Goal: Complete application form

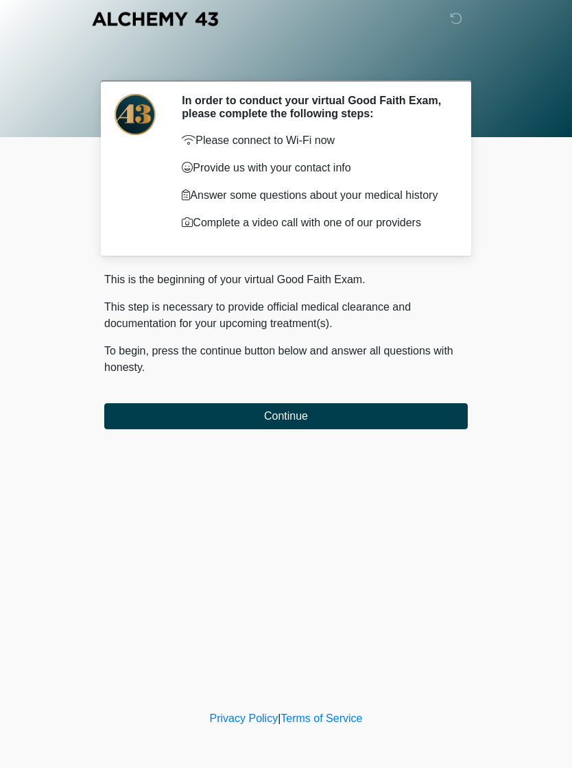
click at [378, 409] on button "Continue" at bounding box center [285, 416] width 363 height 26
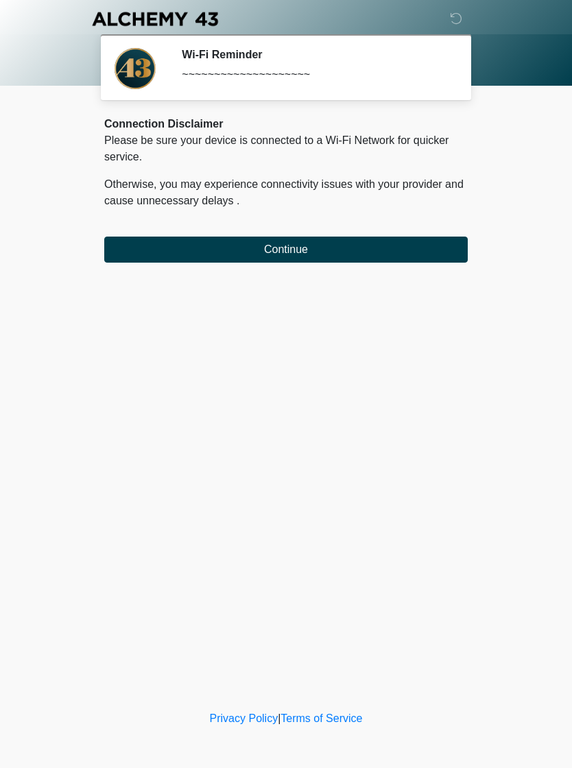
click at [245, 261] on button "Continue" at bounding box center [285, 249] width 363 height 26
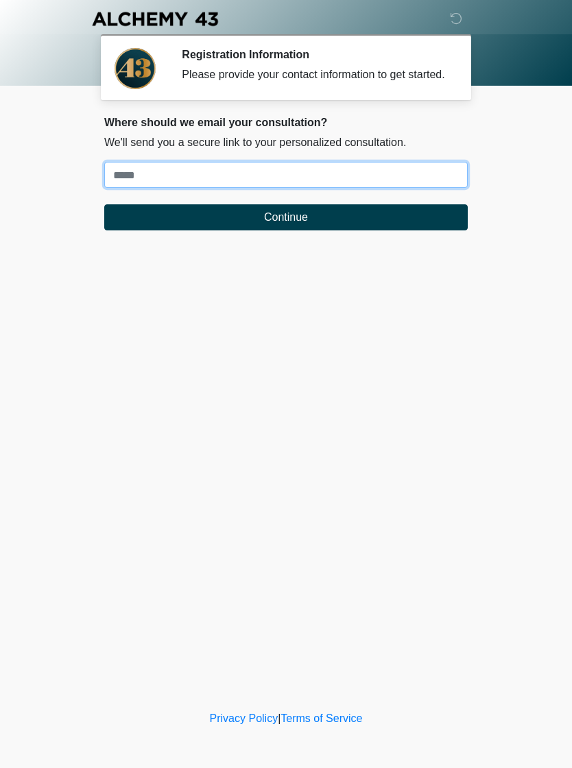
click at [224, 188] on input "Where should we email your treatment plan?" at bounding box center [285, 175] width 363 height 26
click at [202, 188] on input "Where should we email your treatment plan?" at bounding box center [285, 175] width 363 height 26
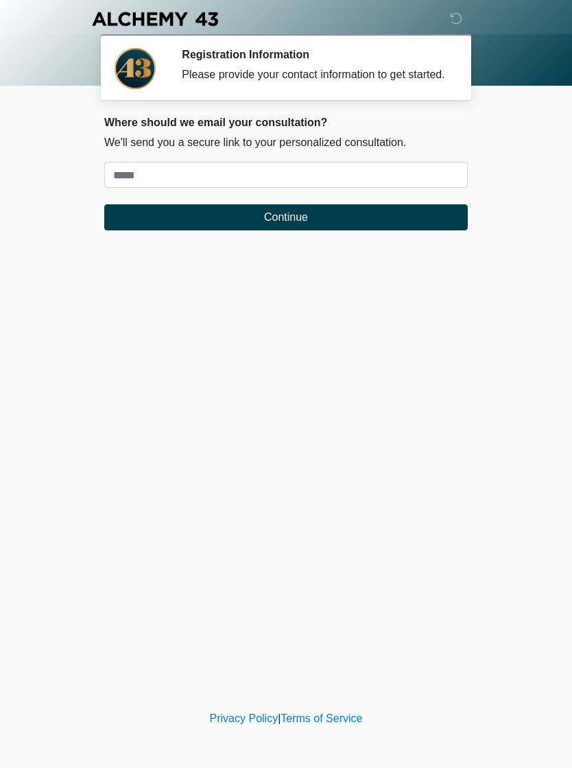
click at [485, 411] on div "‎ ‎ ‎ ‎ Registration Information Please provide your contact information to get…" at bounding box center [285, 354] width 411 height 680
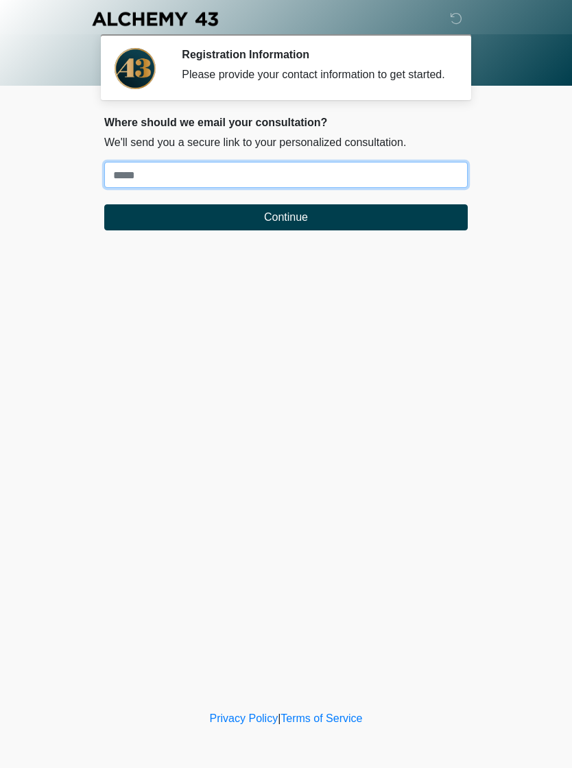
click at [438, 188] on input "Where should we email your treatment plan?" at bounding box center [285, 175] width 363 height 26
type input "**********"
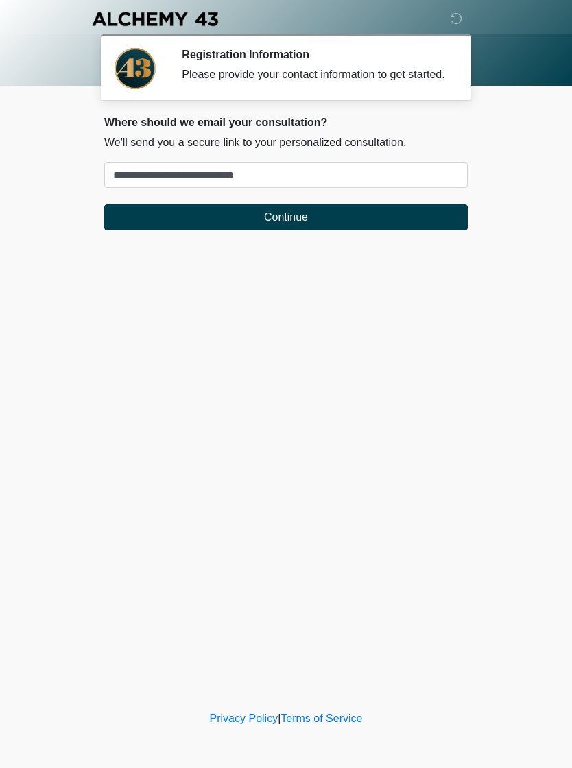
click at [441, 223] on button "Continue" at bounding box center [285, 217] width 363 height 26
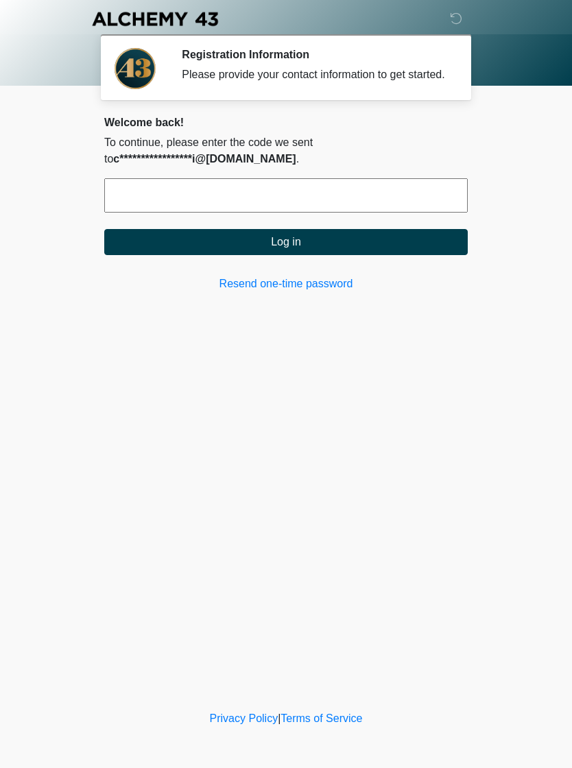
click at [352, 209] on input "text" at bounding box center [285, 195] width 363 height 34
type input "******"
click at [399, 251] on button "Log in" at bounding box center [285, 242] width 363 height 26
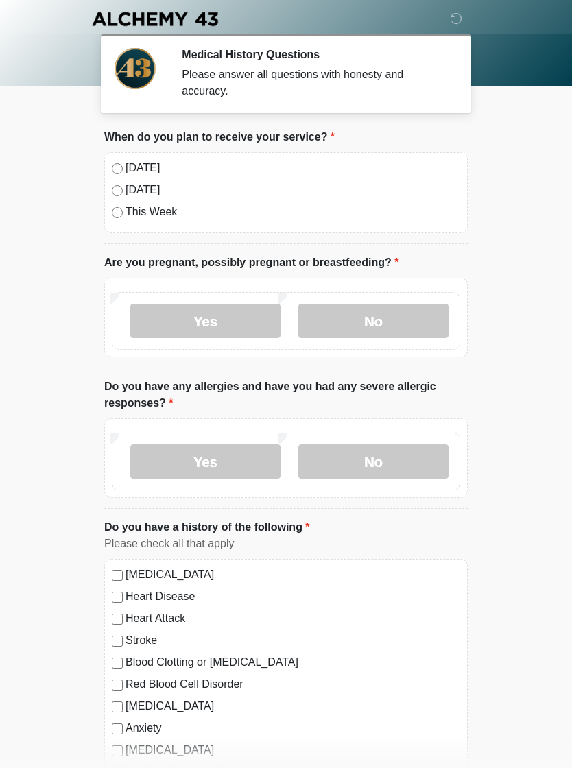
click at [416, 321] on label "No" at bounding box center [373, 321] width 150 height 34
click at [431, 461] on label "No" at bounding box center [373, 461] width 150 height 34
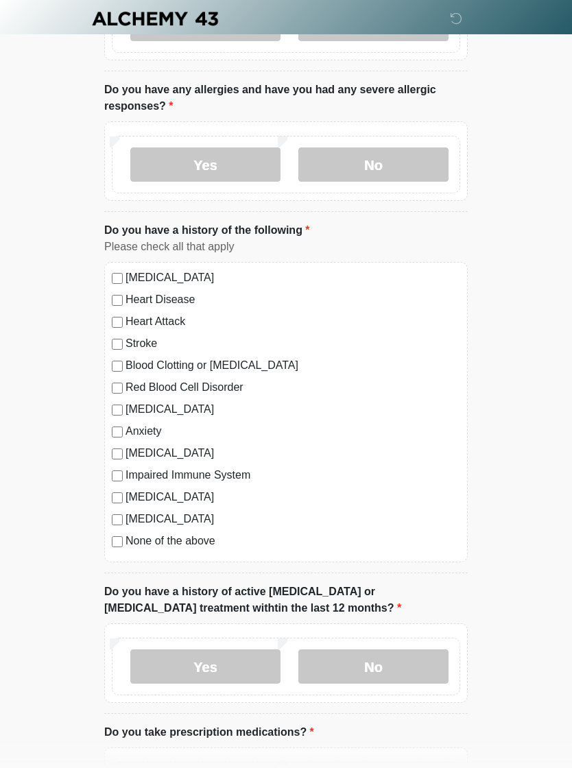
scroll to position [297, 0]
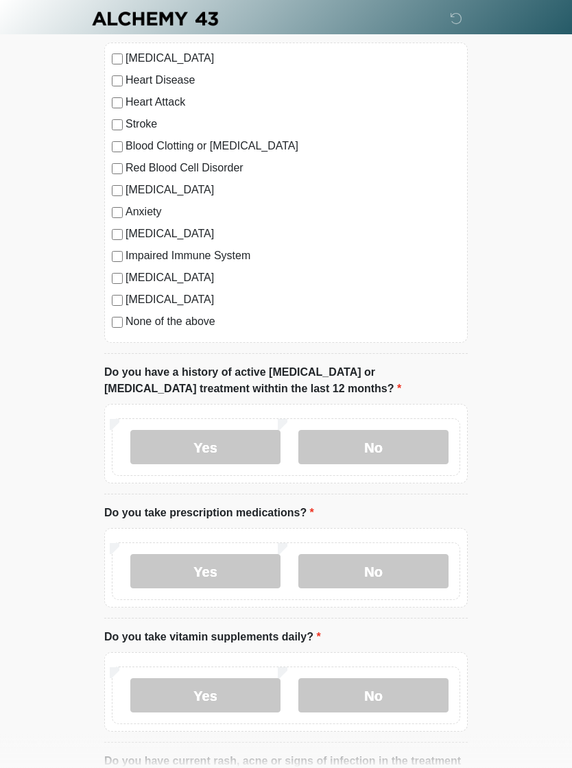
click at [426, 443] on label "No" at bounding box center [373, 447] width 150 height 34
click at [235, 562] on label "Yes" at bounding box center [205, 571] width 150 height 34
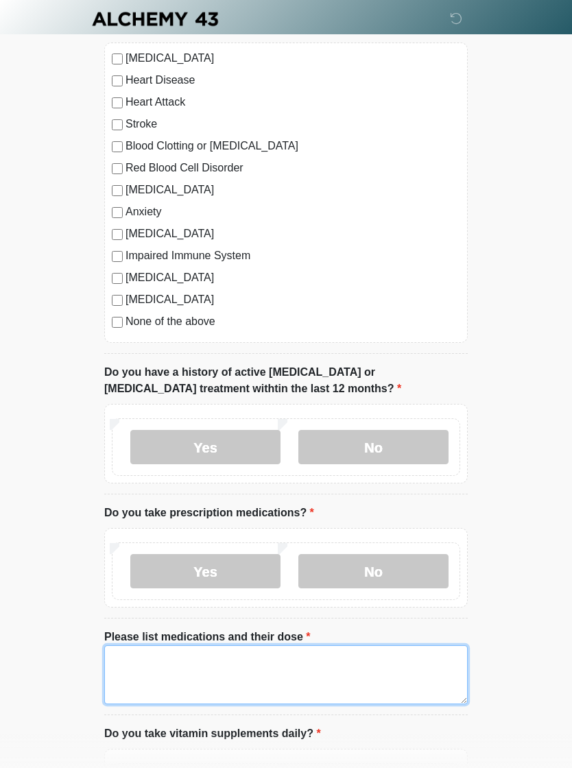
click at [269, 661] on textarea "Please list medications and their dose" at bounding box center [285, 674] width 363 height 59
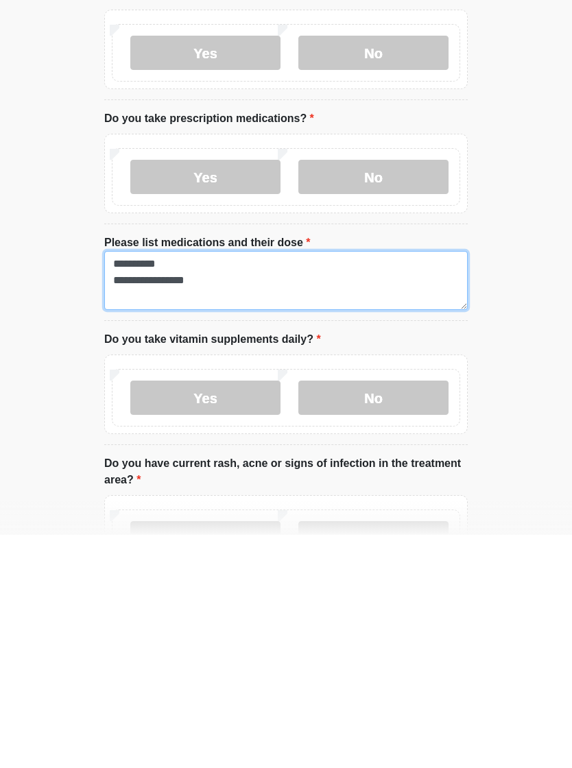
type textarea "**********"
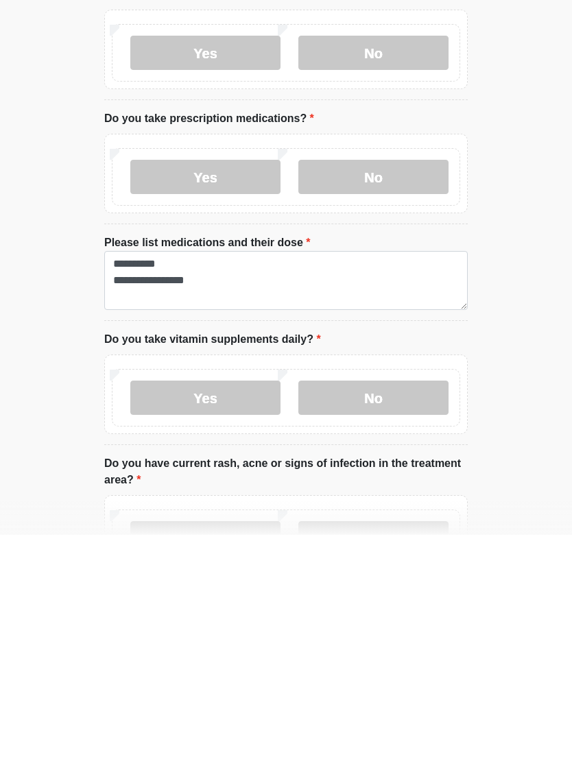
click at [411, 613] on label "No" at bounding box center [373, 630] width 150 height 34
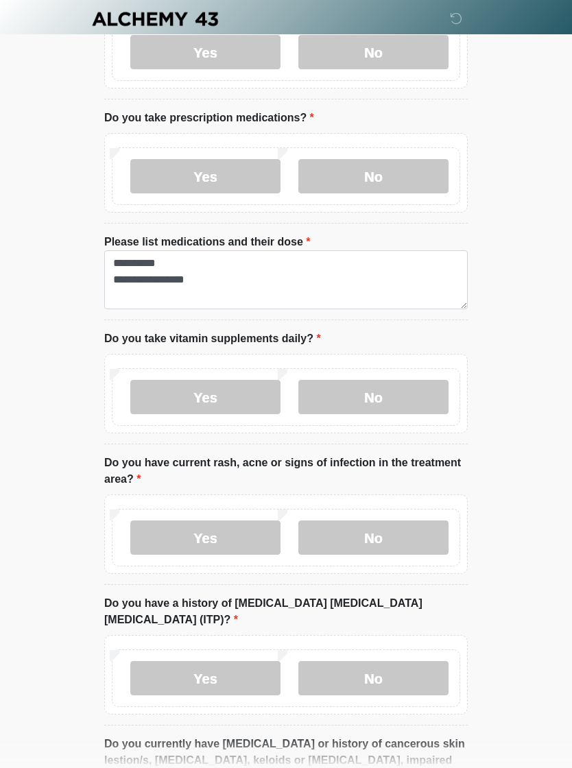
click at [411, 540] on label "No" at bounding box center [373, 537] width 150 height 34
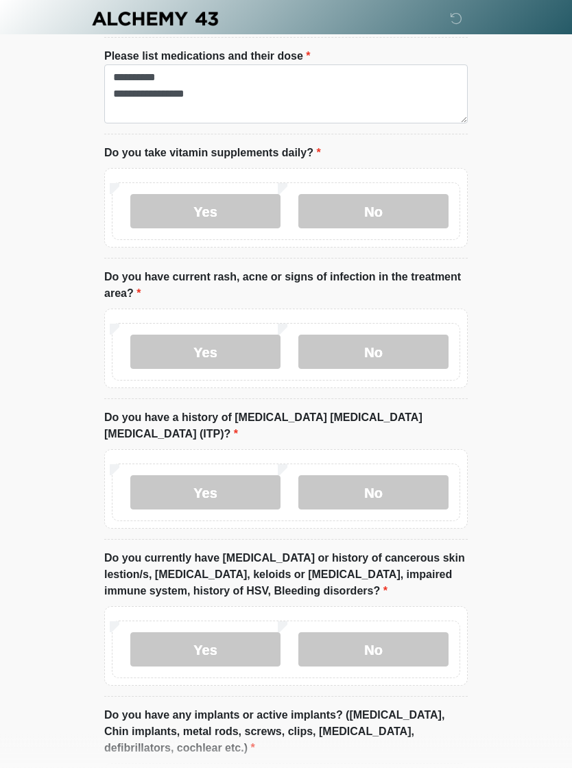
scroll to position [1097, 0]
click at [399, 475] on label "No" at bounding box center [373, 492] width 150 height 34
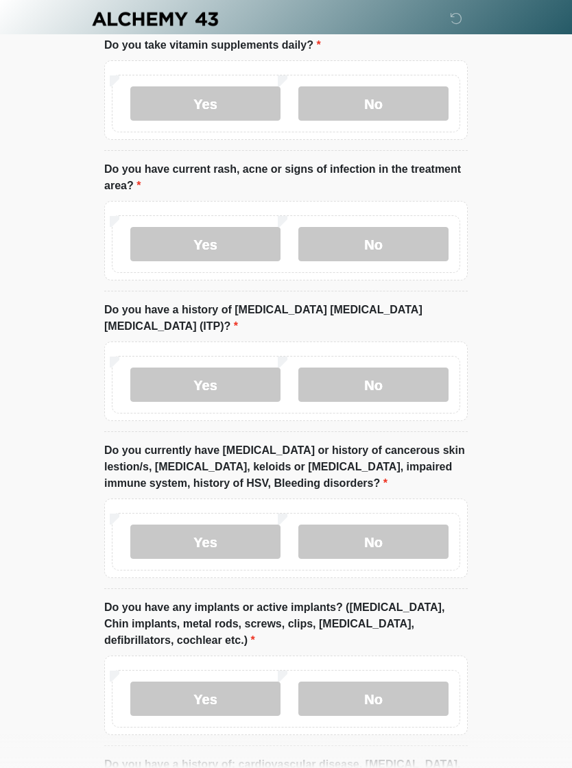
click at [382, 524] on label "No" at bounding box center [373, 541] width 150 height 34
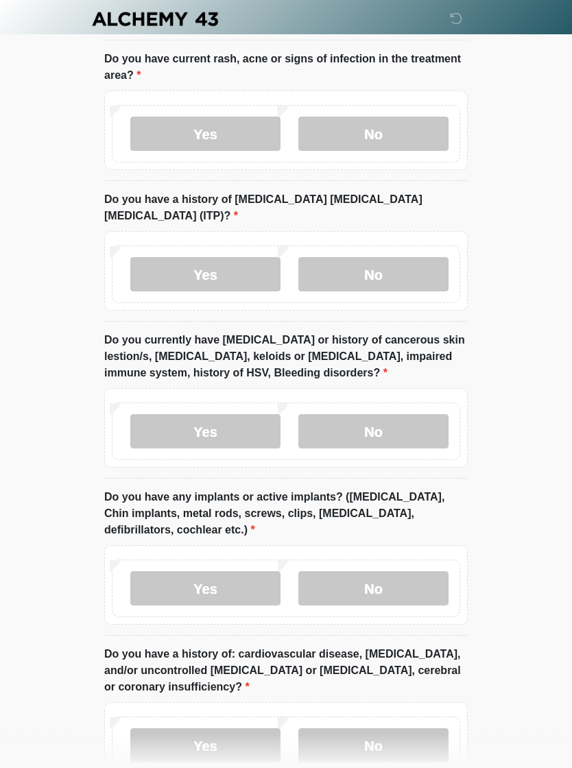
click at [380, 571] on label "No" at bounding box center [373, 588] width 150 height 34
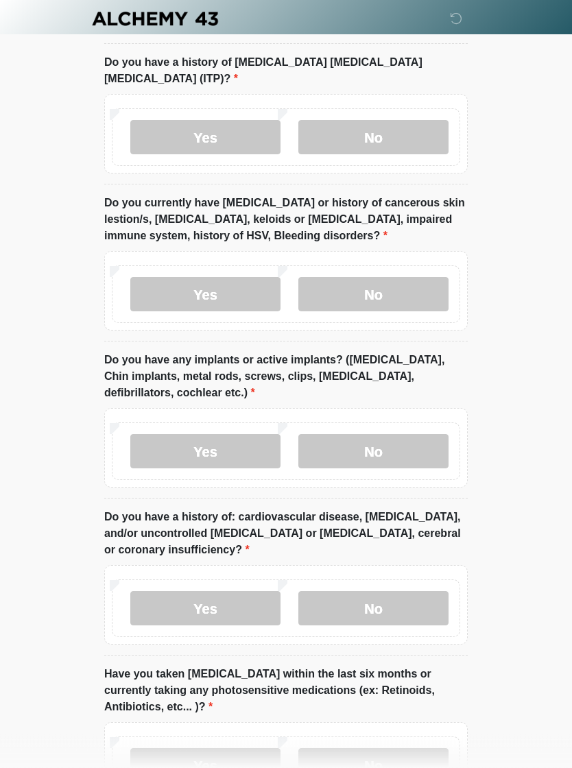
click at [389, 597] on label "No" at bounding box center [373, 609] width 150 height 34
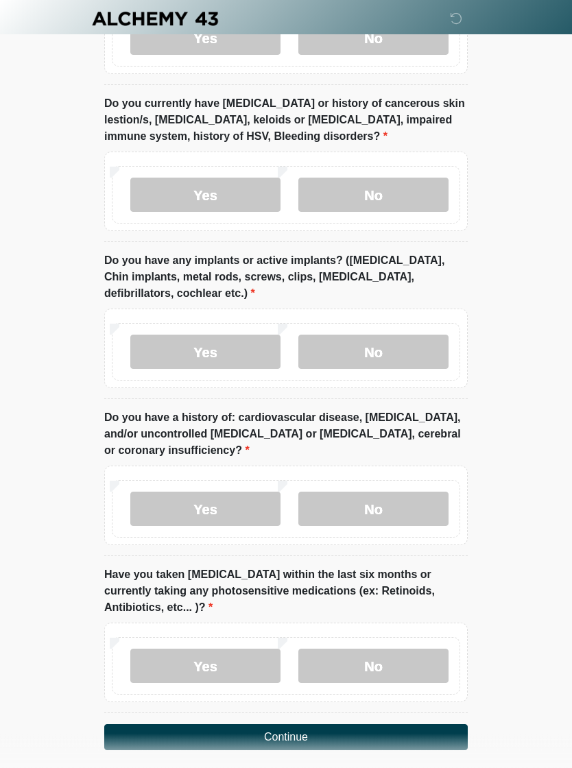
scroll to position [1565, 0]
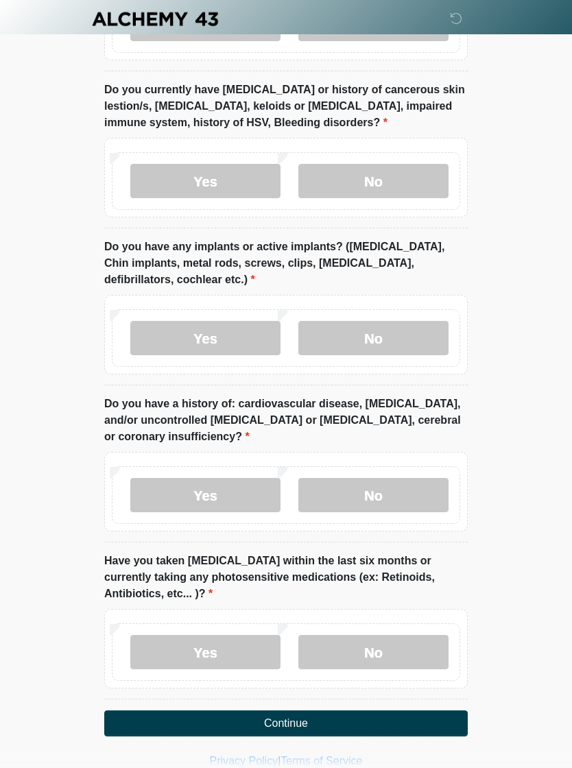
click at [402, 636] on label "No" at bounding box center [373, 652] width 150 height 34
click at [348, 710] on button "Continue" at bounding box center [285, 723] width 363 height 26
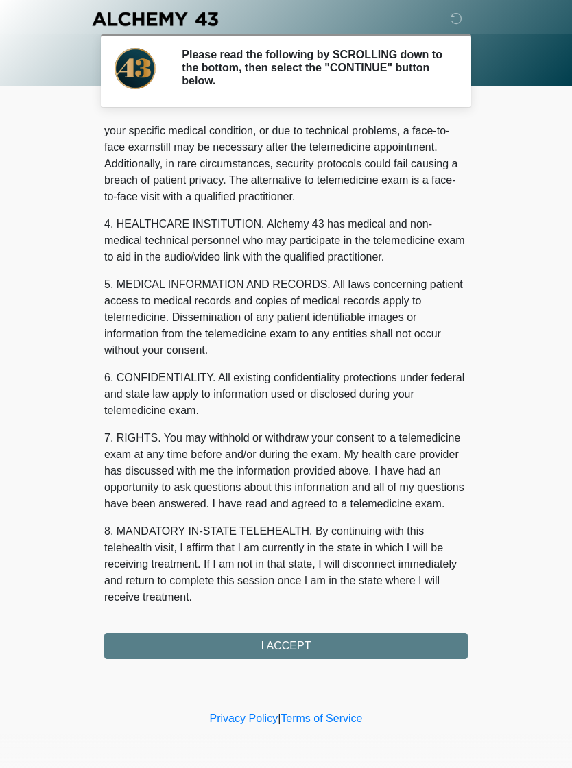
scroll to position [302, 0]
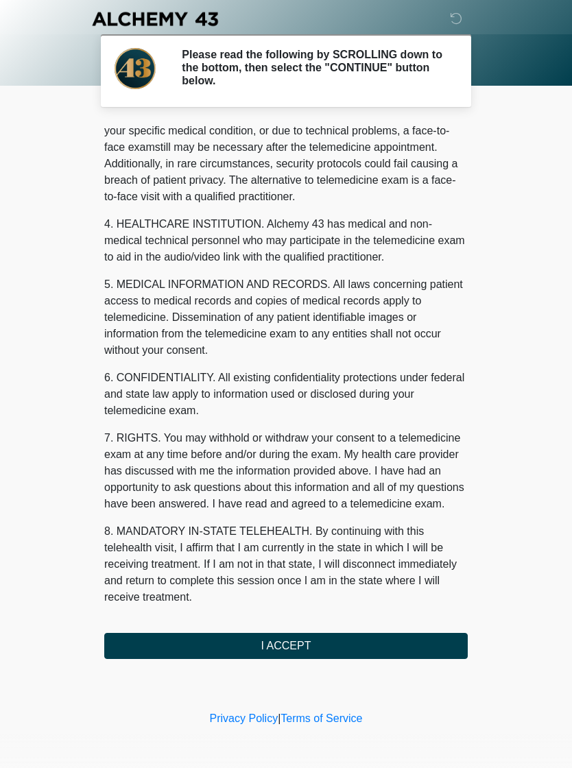
click at [424, 646] on button "I ACCEPT" at bounding box center [285, 646] width 363 height 26
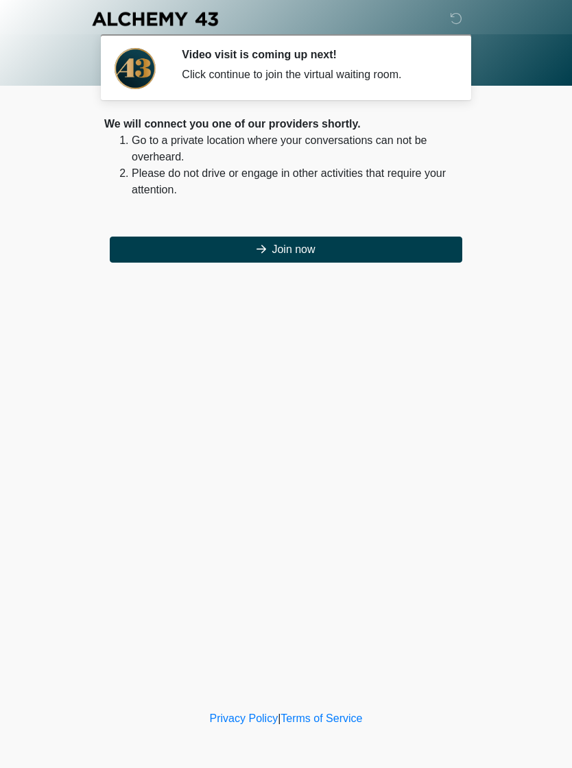
click at [440, 247] on button "Join now" at bounding box center [286, 249] width 352 height 26
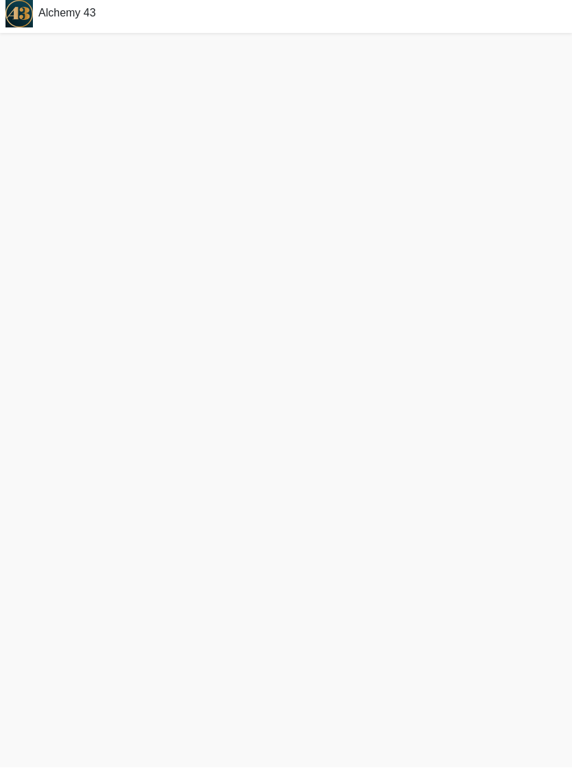
scroll to position [8, 0]
